Goal: Task Accomplishment & Management: Manage account settings

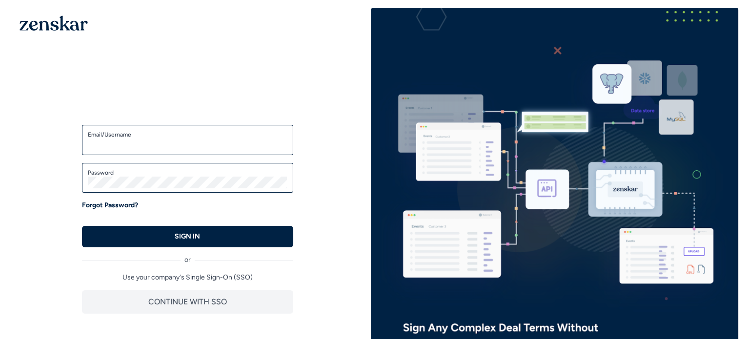
type input "**********"
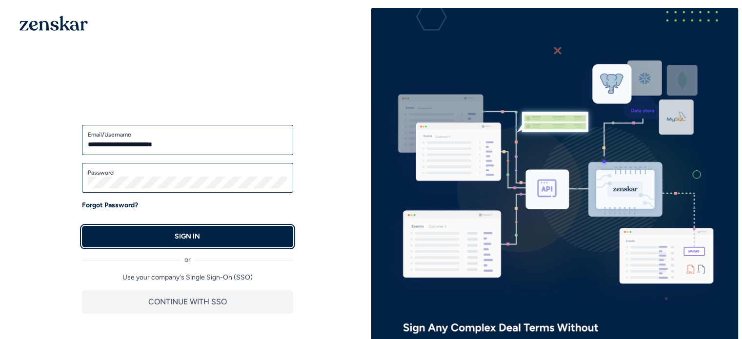
click at [208, 233] on button "SIGN IN" at bounding box center [187, 236] width 211 height 21
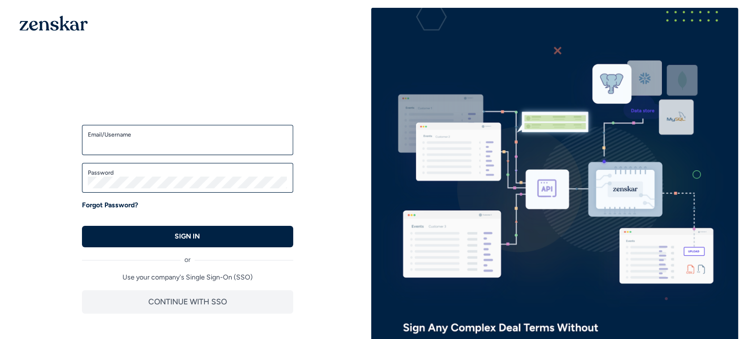
type input "**********"
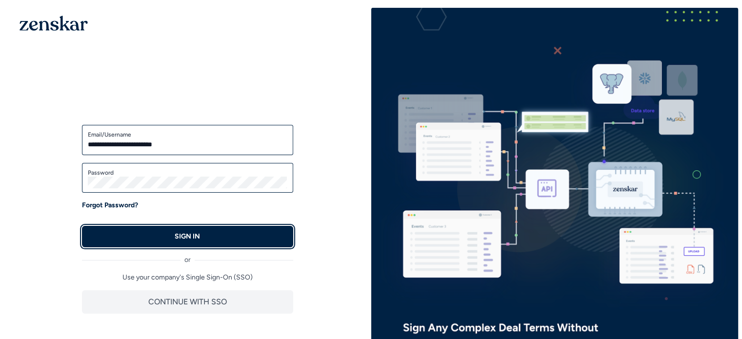
click at [166, 235] on button "SIGN IN" at bounding box center [187, 236] width 211 height 21
